Goal: Navigation & Orientation: Understand site structure

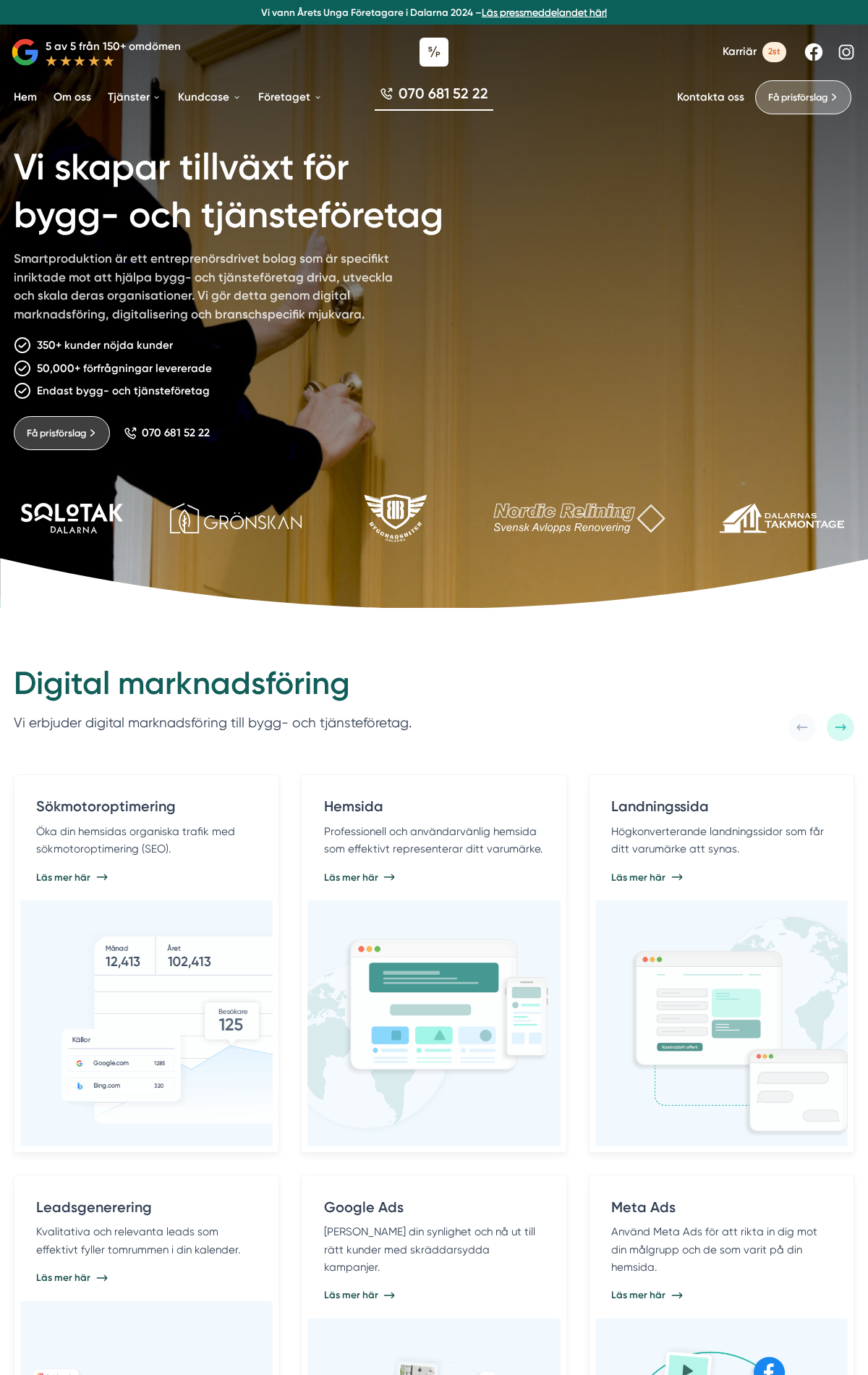
scroll to position [3792, 0]
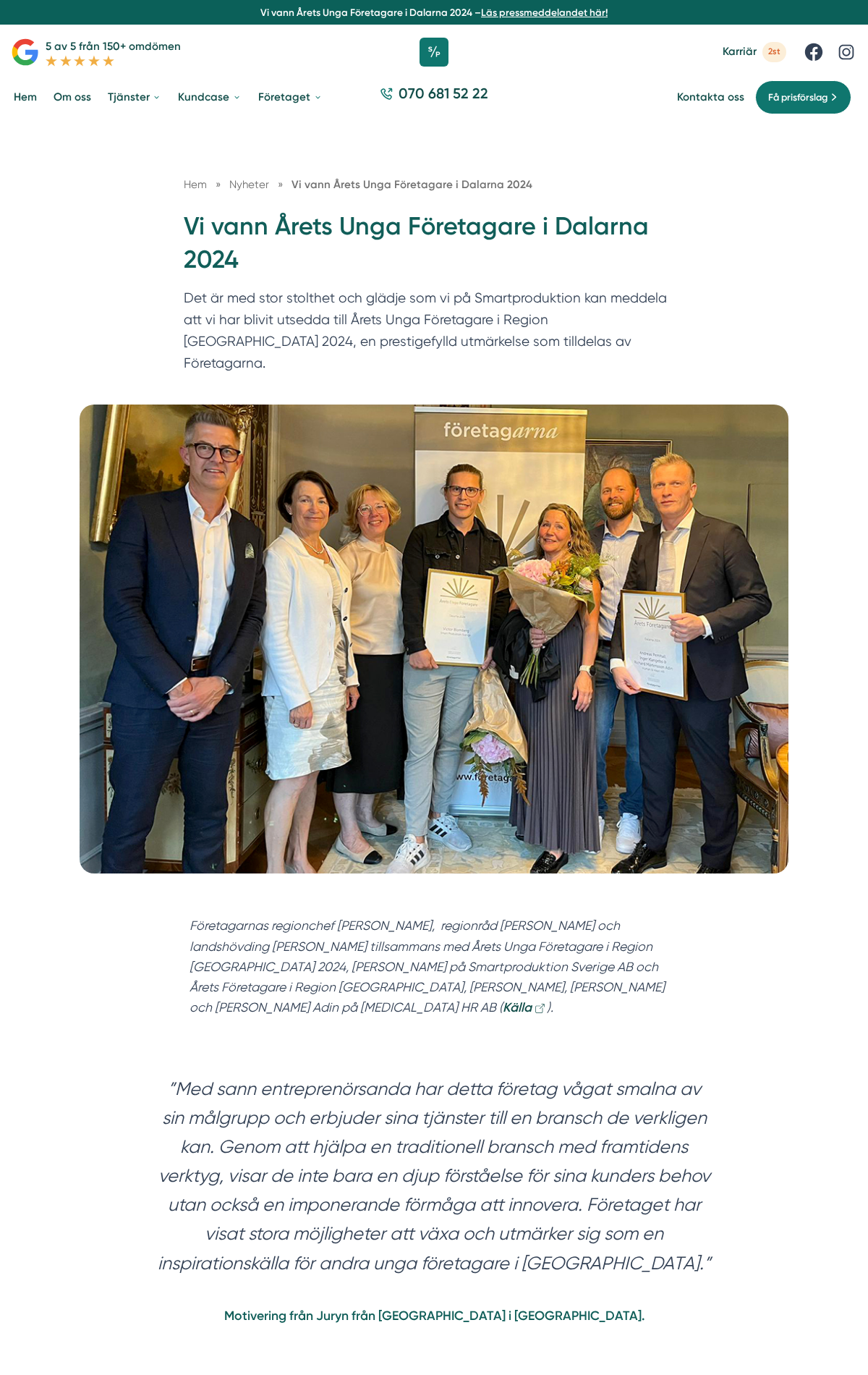
scroll to position [2822, 0]
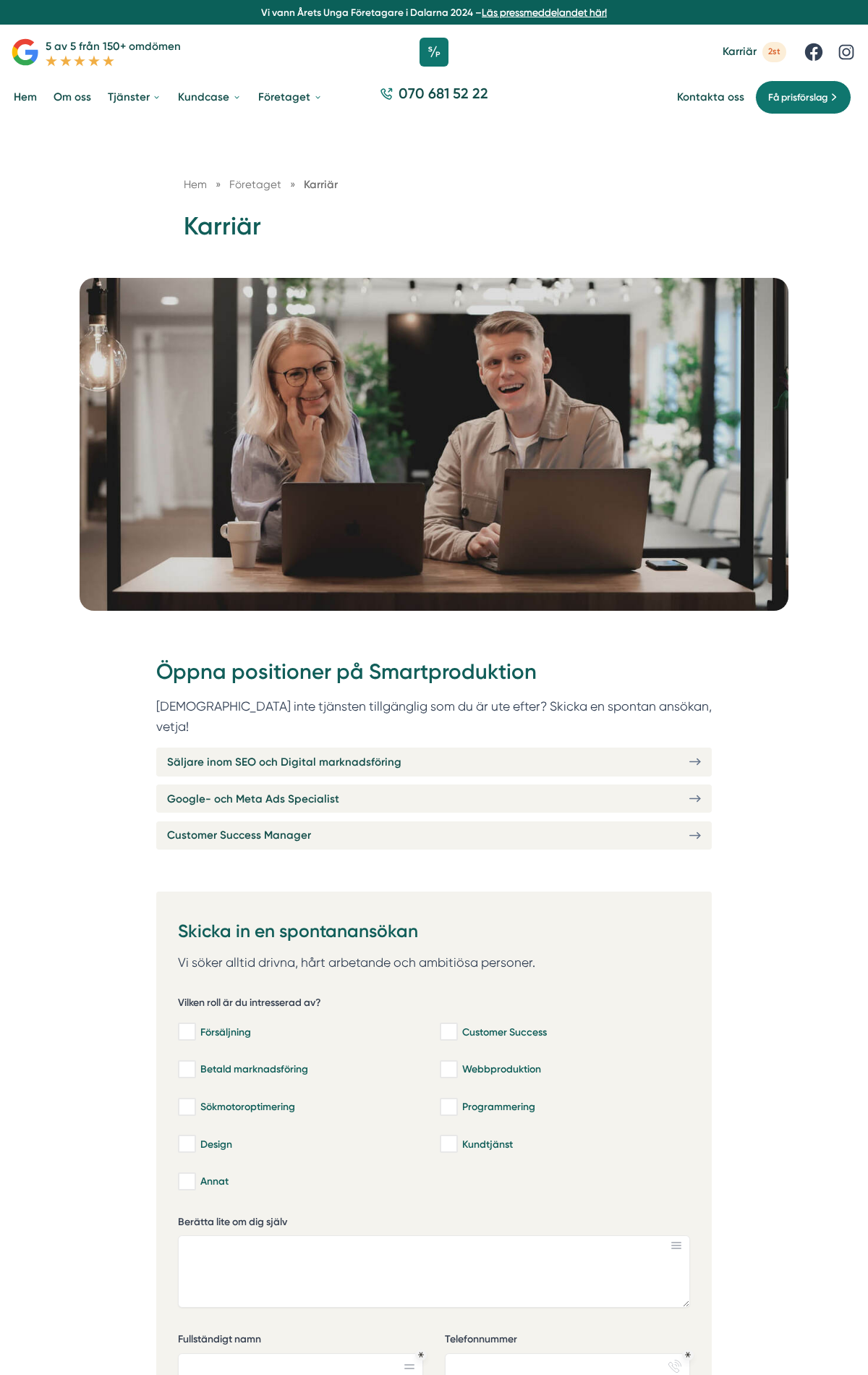
scroll to position [4359, 0]
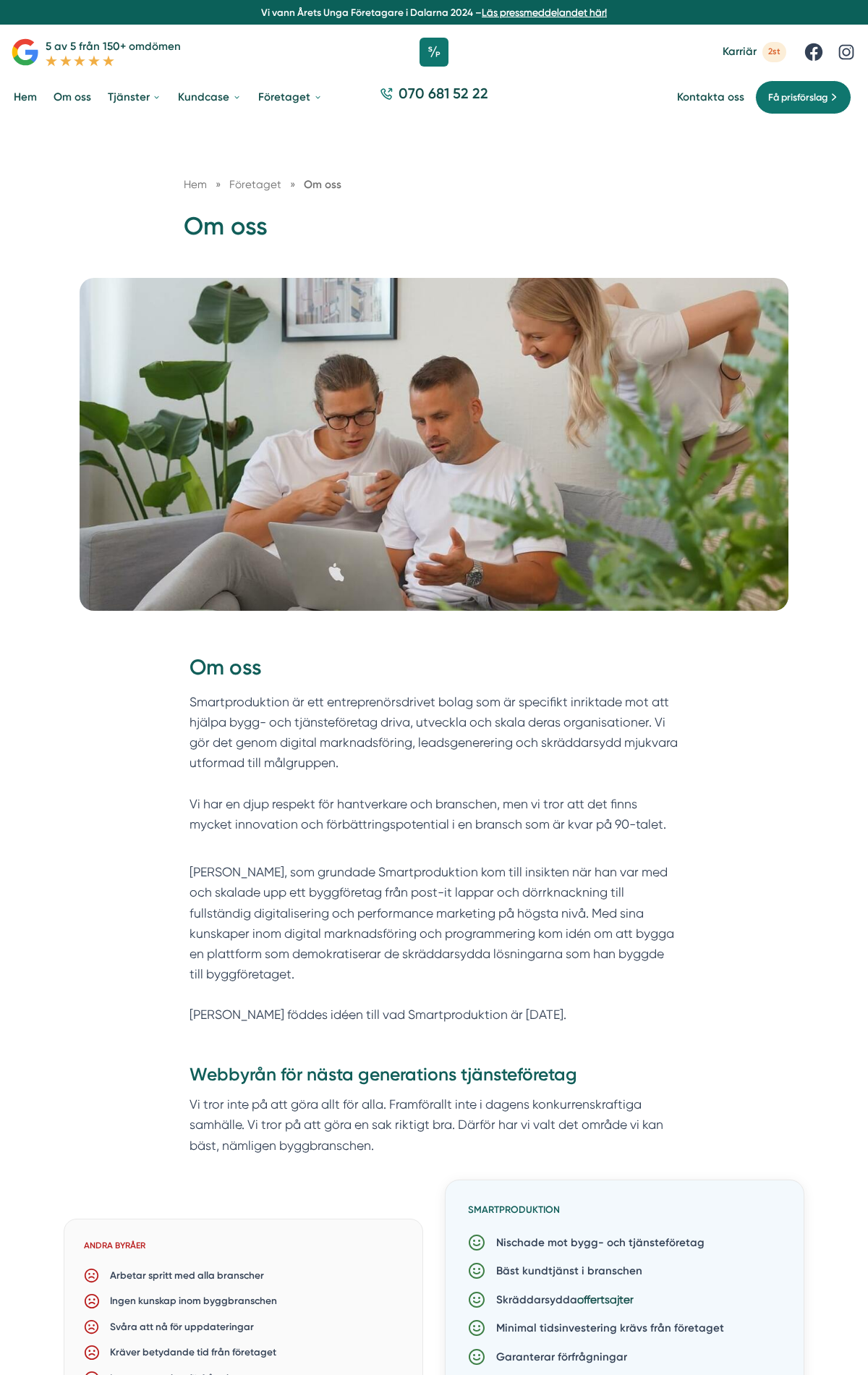
scroll to position [3990, 0]
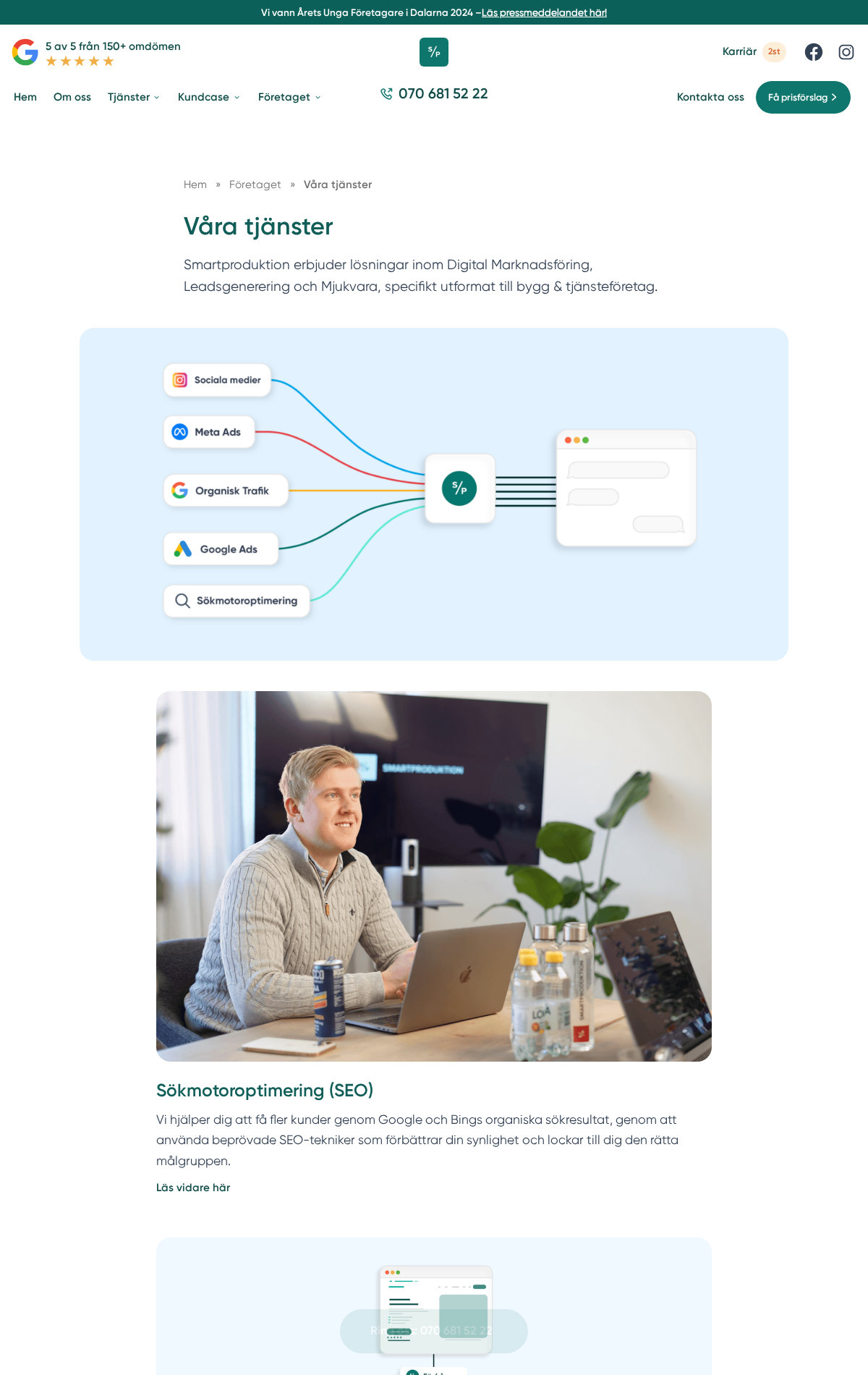
scroll to position [4776, 0]
